Goal: Information Seeking & Learning: Learn about a topic

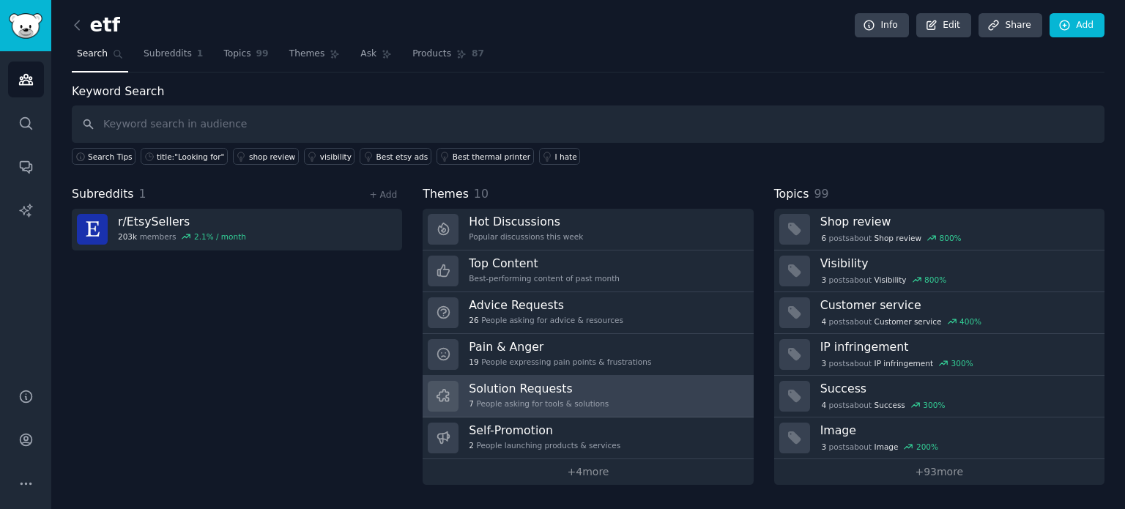
click at [626, 387] on link "Solution Requests 7 People asking for tools & solutions" at bounding box center [588, 397] width 330 height 42
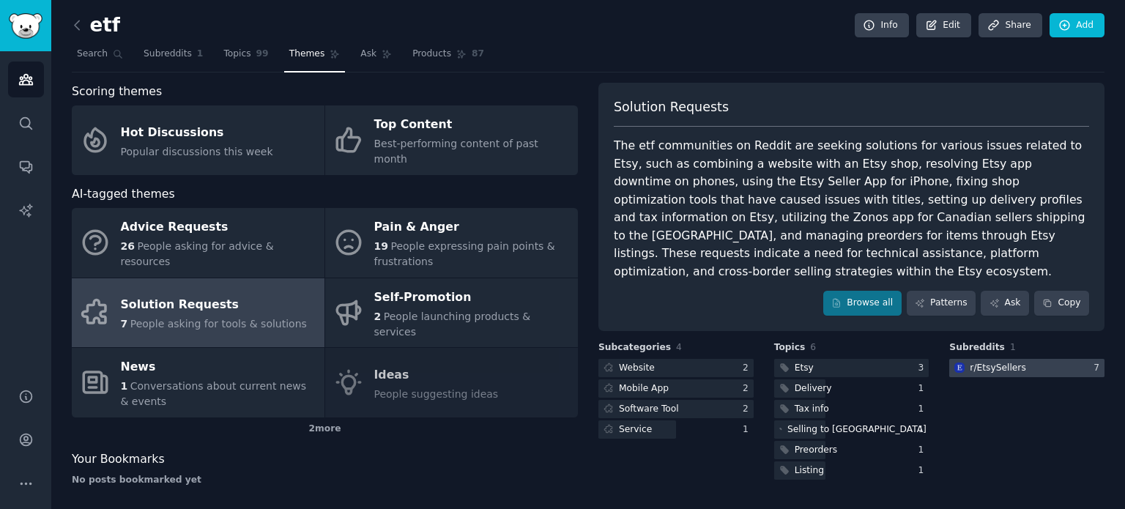
click at [1030, 359] on div at bounding box center [1027, 368] width 155 height 18
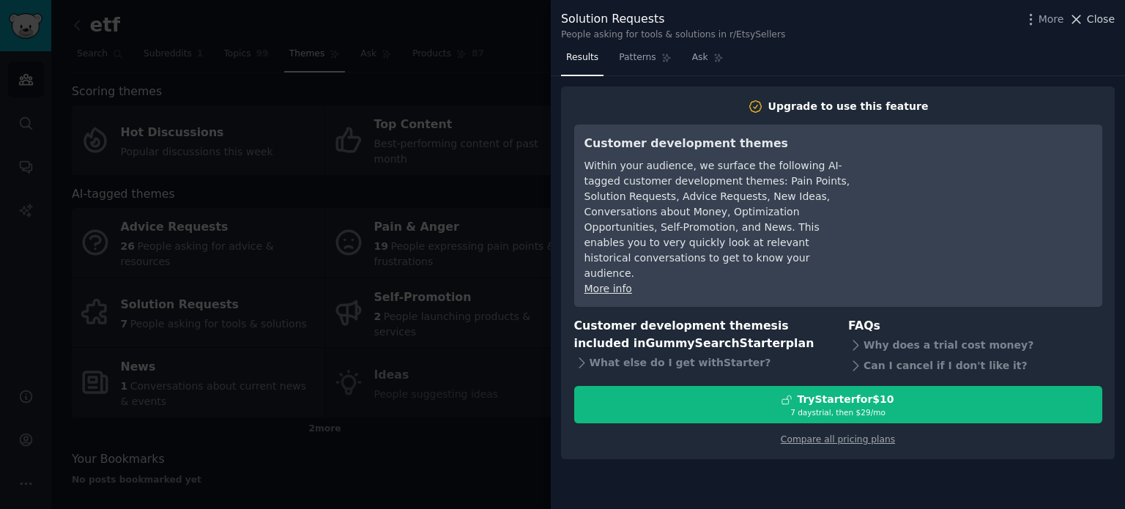
click at [1102, 20] on span "Close" at bounding box center [1101, 19] width 28 height 15
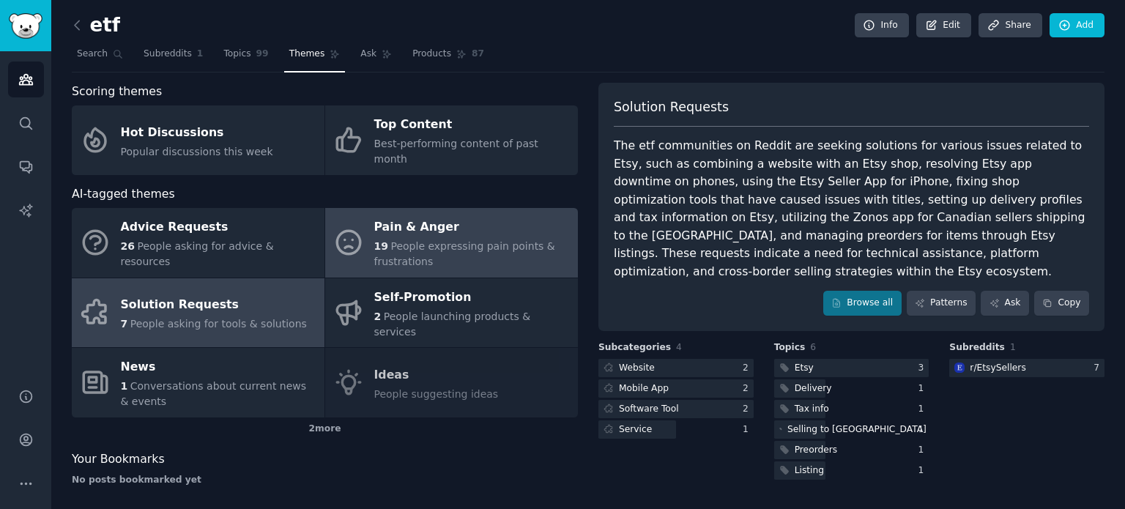
click at [528, 240] on span "People expressing pain points & frustrations" at bounding box center [464, 253] width 181 height 27
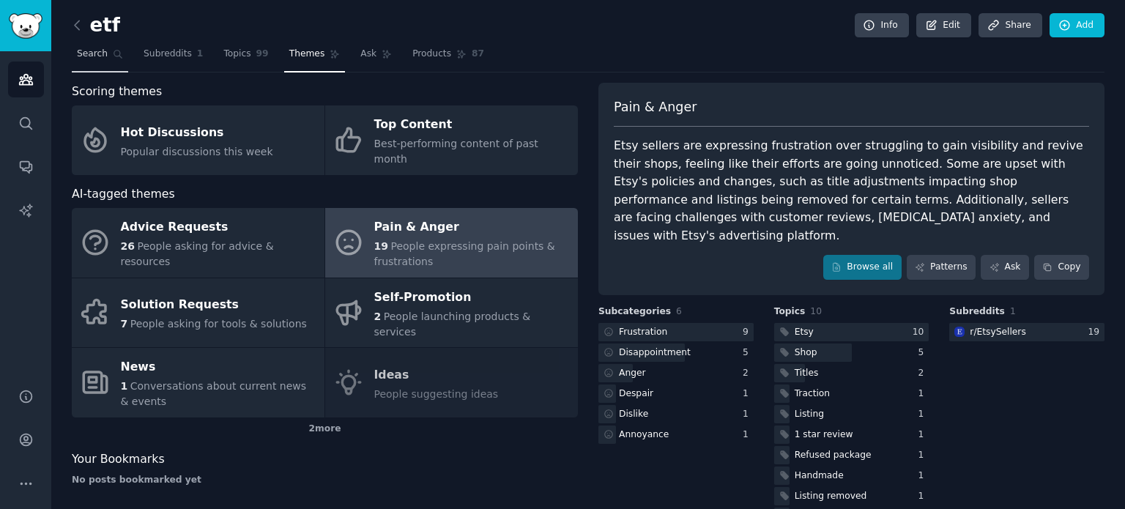
click at [87, 48] on span "Search" at bounding box center [92, 54] width 31 height 13
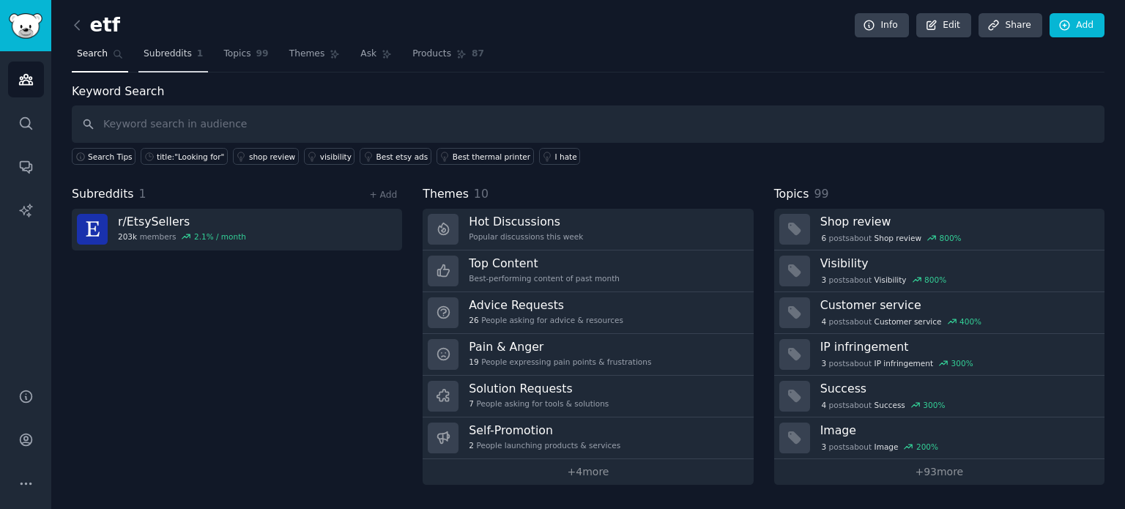
click at [144, 52] on span "Subreddits" at bounding box center [168, 54] width 48 height 13
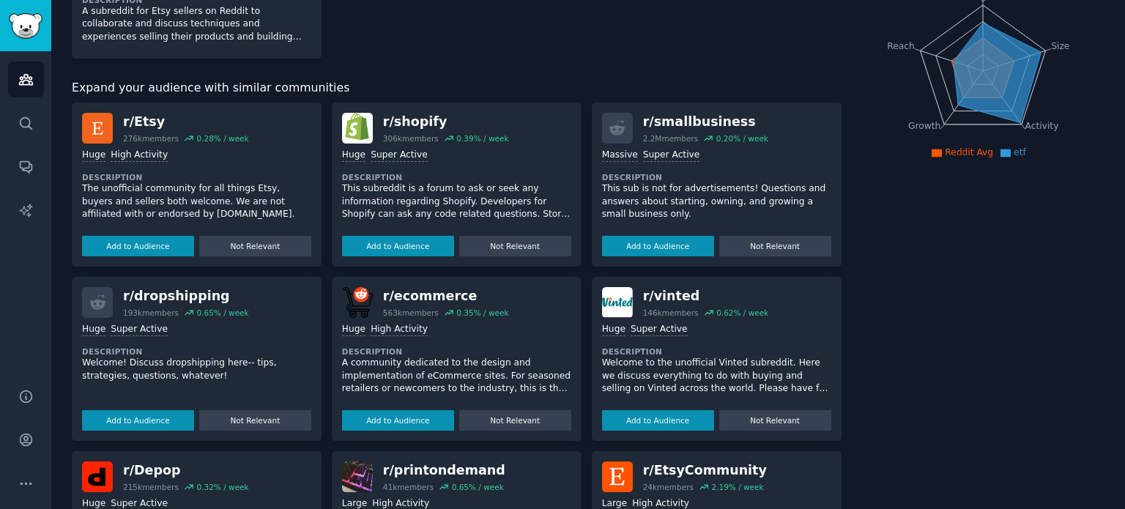
scroll to position [86, 0]
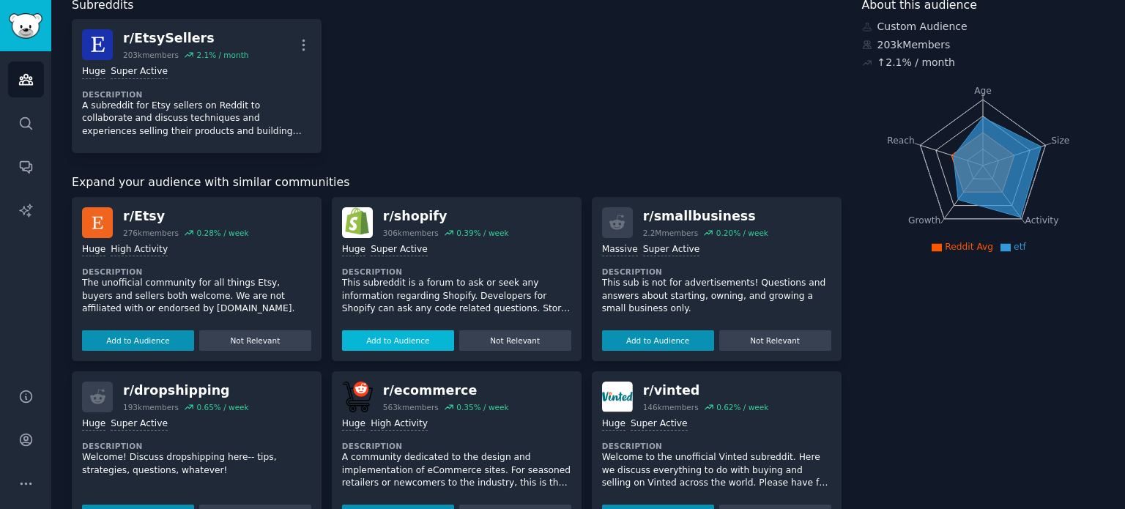
click at [419, 344] on button "Add to Audience" at bounding box center [398, 340] width 112 height 21
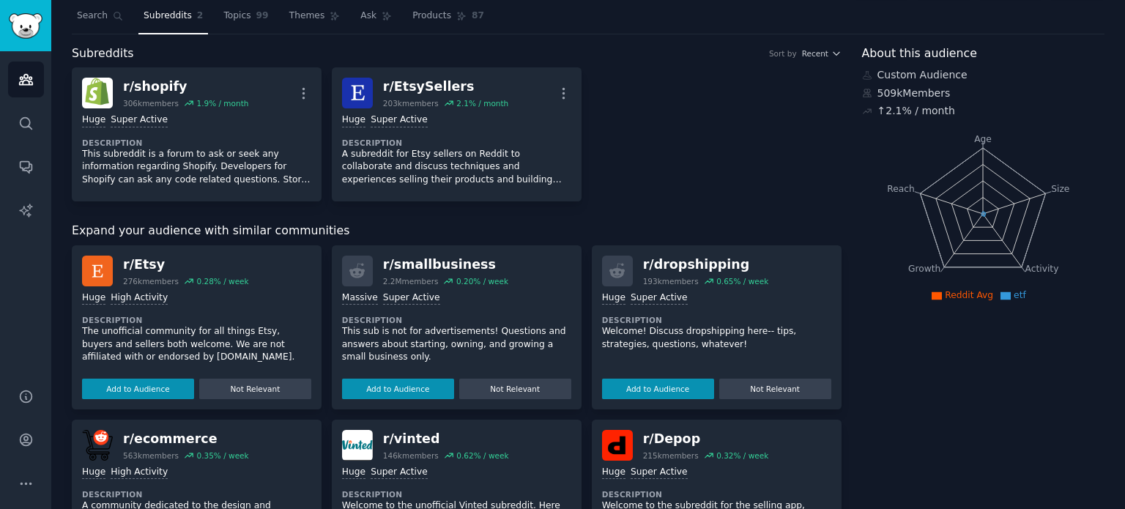
scroll to position [0, 0]
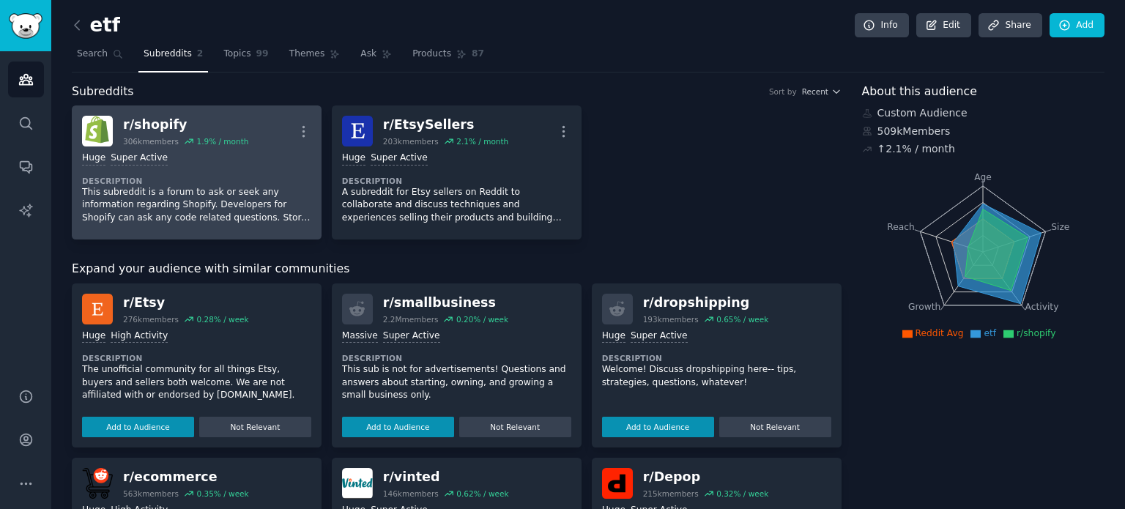
click at [199, 130] on div "r/ shopify" at bounding box center [185, 125] width 125 height 18
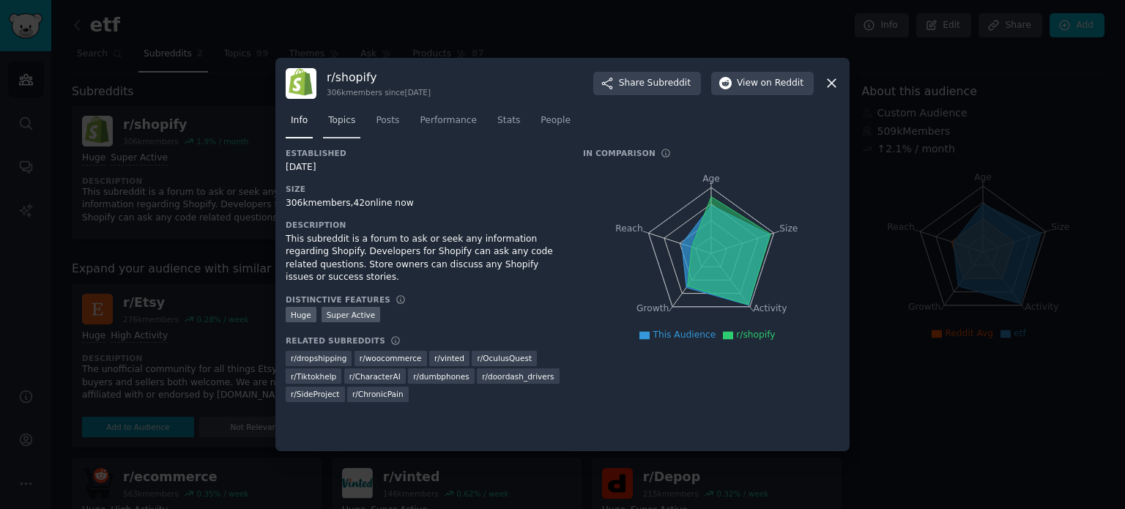
click at [340, 127] on span "Topics" at bounding box center [341, 120] width 27 height 13
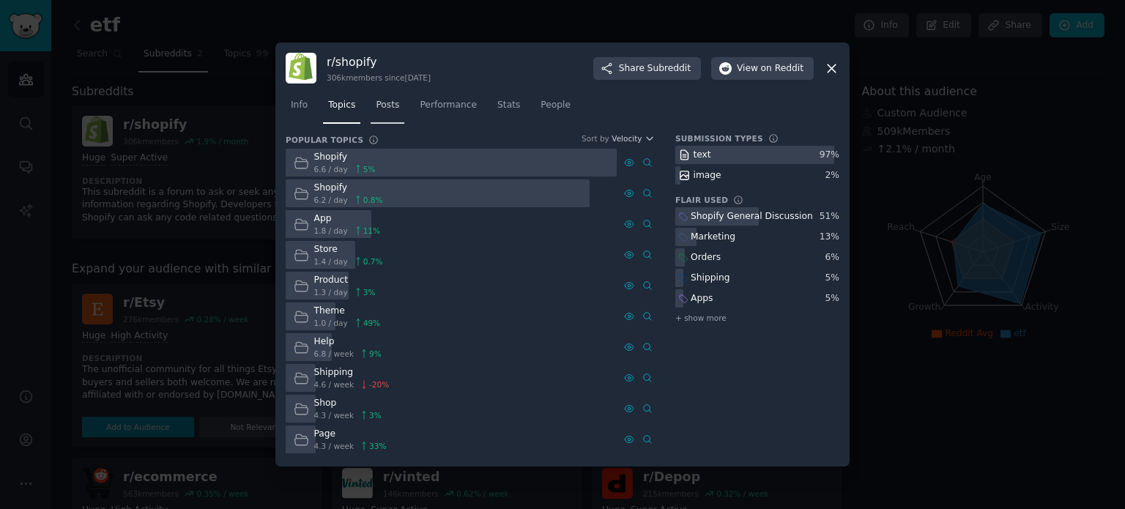
click at [393, 103] on span "Posts" at bounding box center [387, 105] width 23 height 13
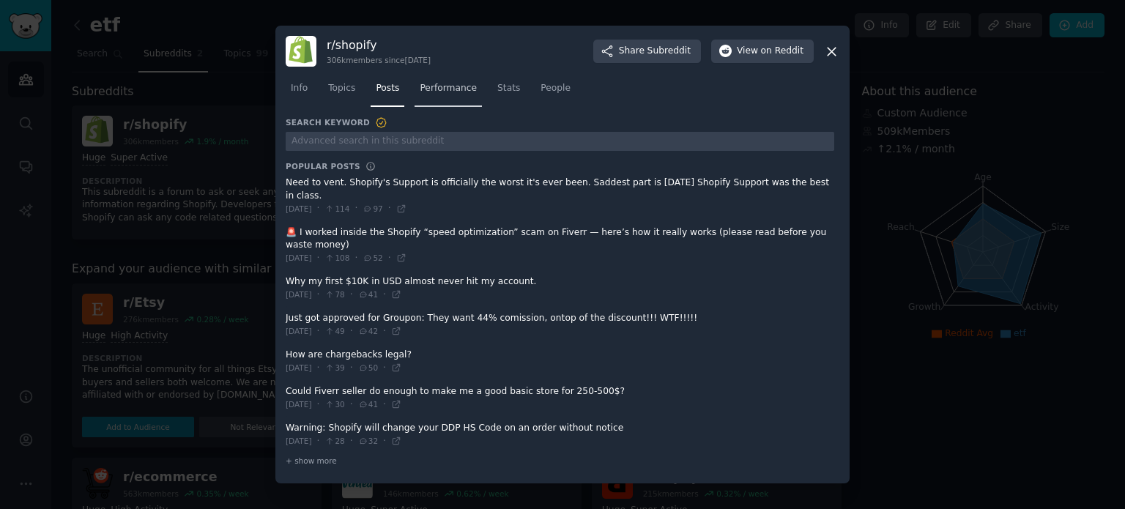
click at [443, 95] on span "Performance" at bounding box center [448, 88] width 57 height 13
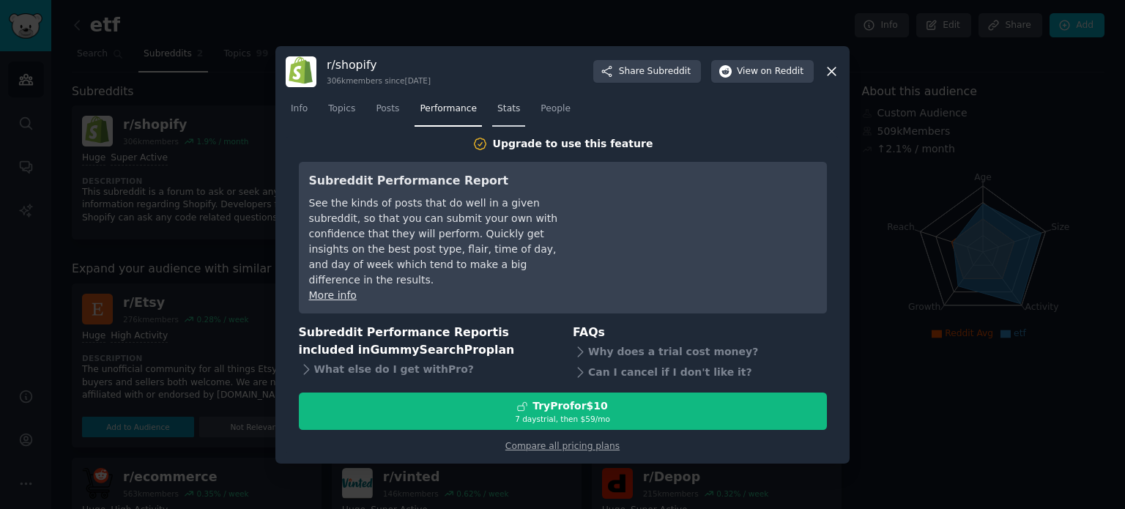
click at [502, 116] on span "Stats" at bounding box center [508, 109] width 23 height 13
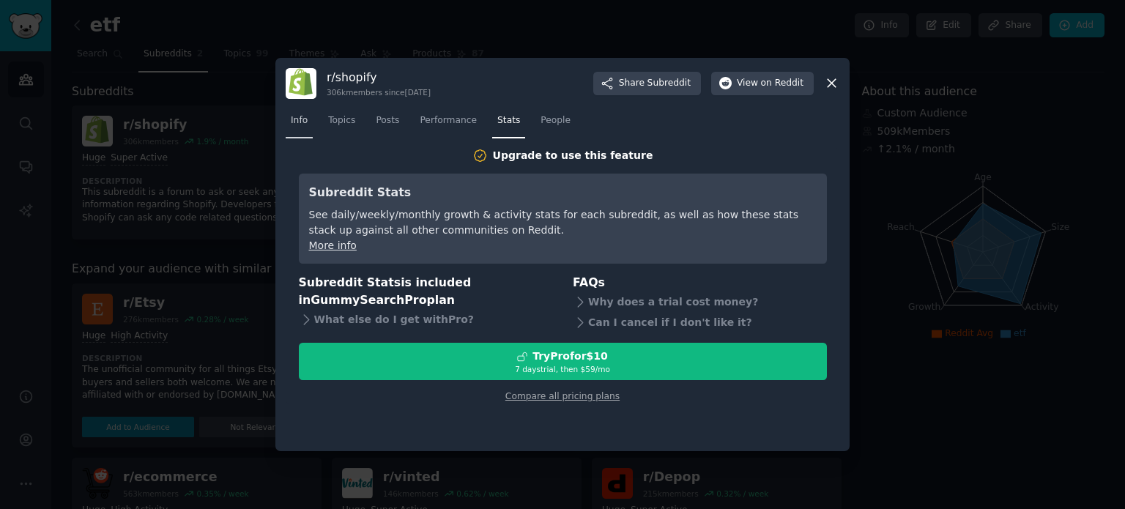
click at [304, 122] on span "Info" at bounding box center [299, 120] width 17 height 13
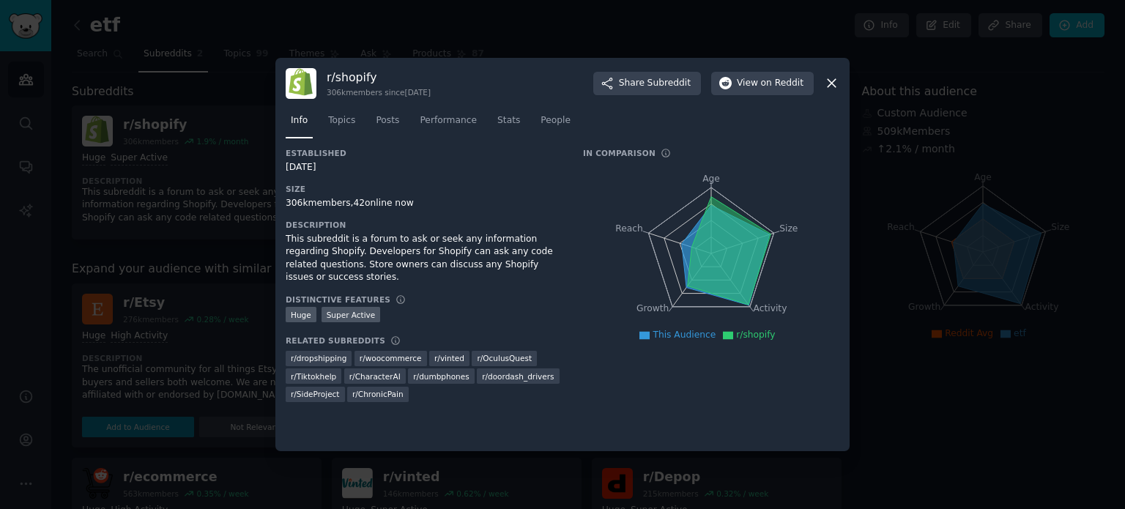
click at [834, 81] on icon at bounding box center [832, 84] width 8 height 8
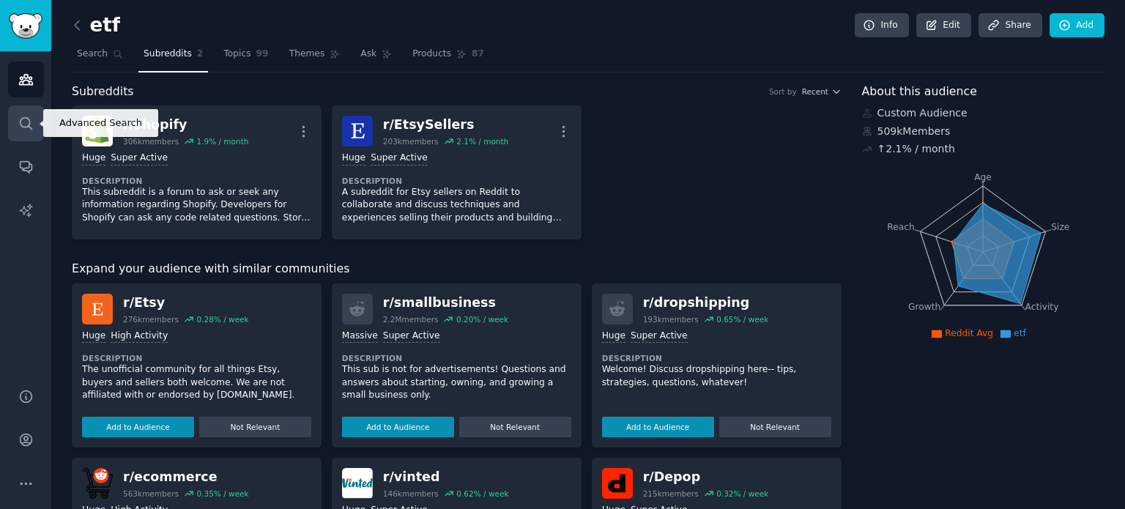
click at [24, 108] on link "Search" at bounding box center [26, 124] width 36 height 36
